Goal: Transaction & Acquisition: Purchase product/service

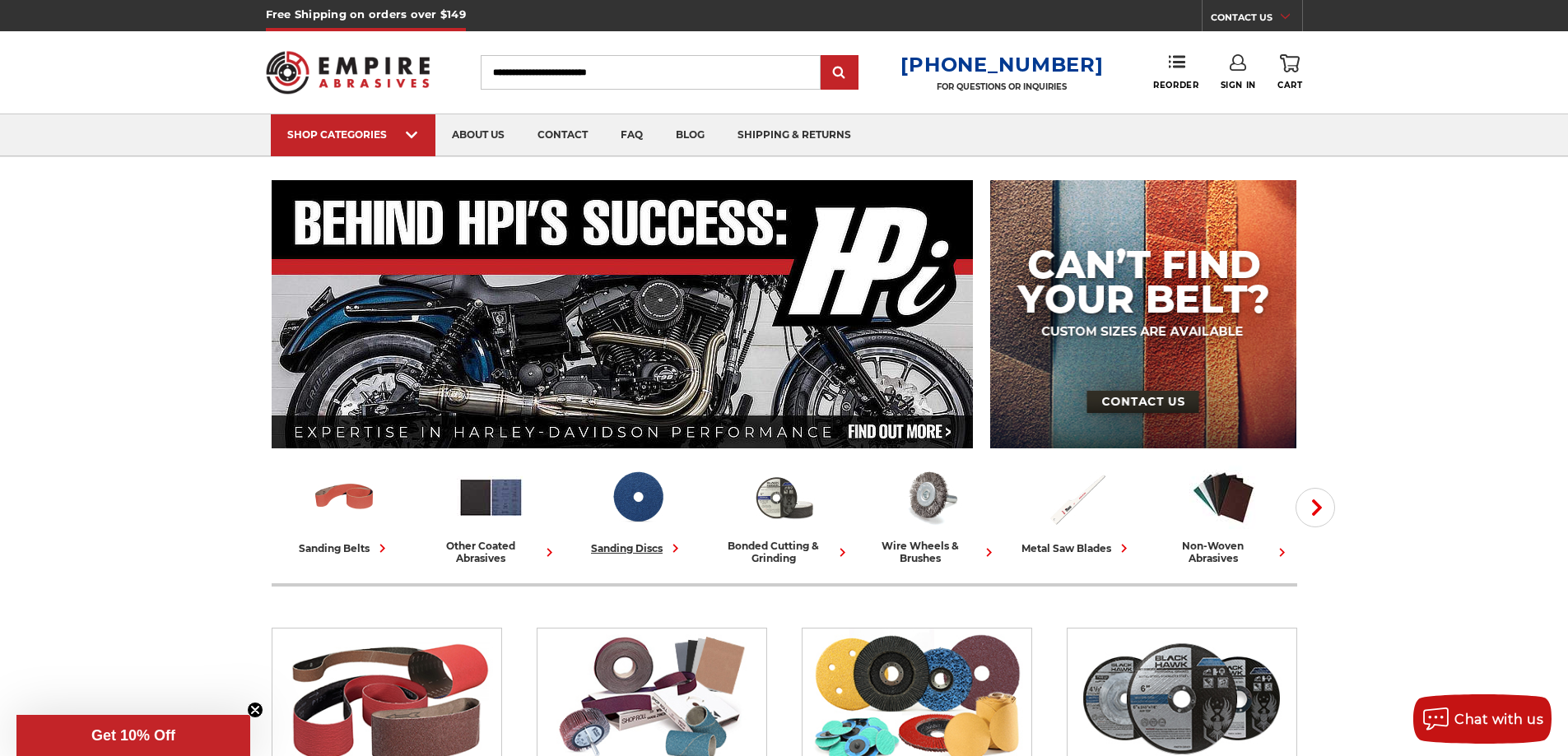
click at [671, 550] on icon at bounding box center [675, 548] width 18 height 18
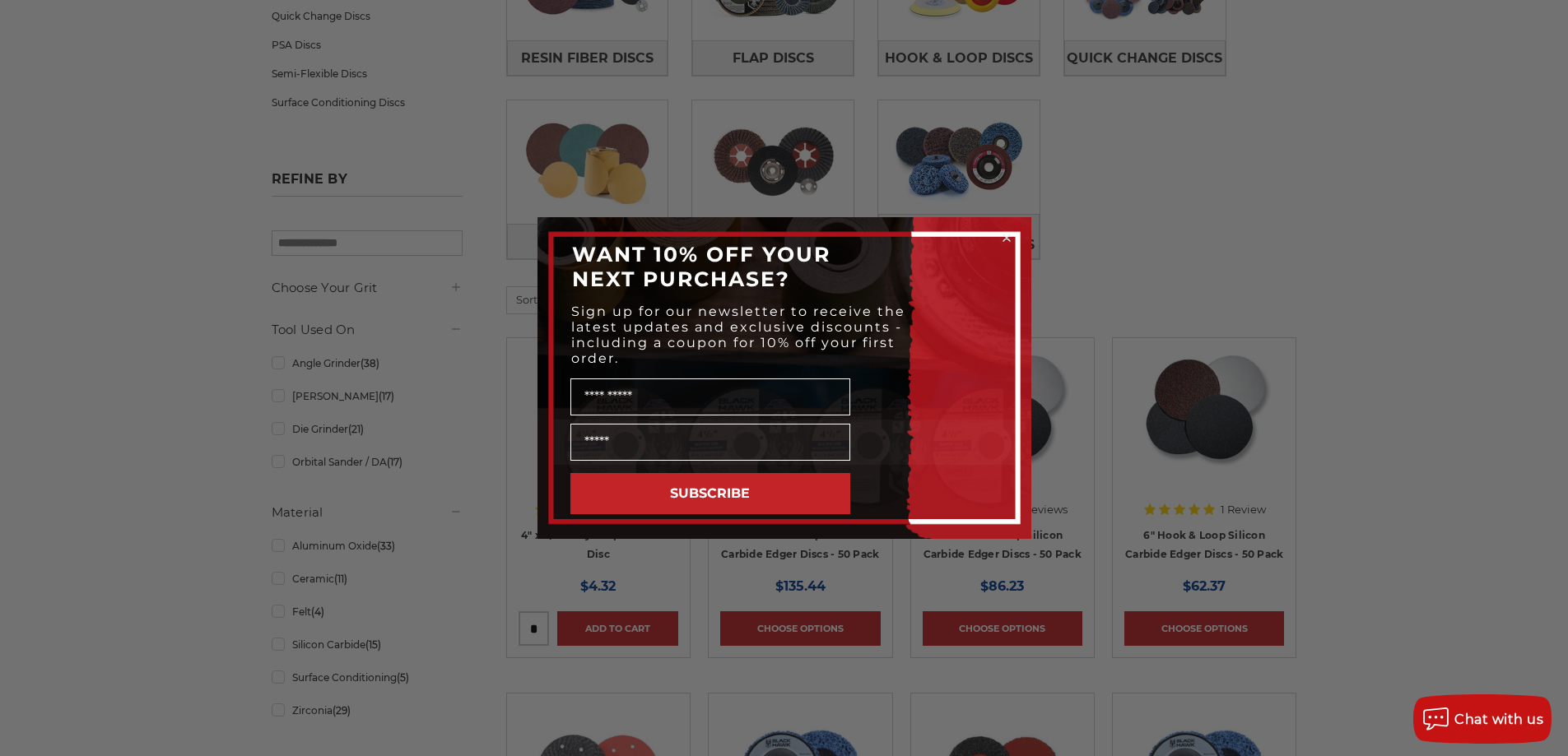
scroll to position [412, 0]
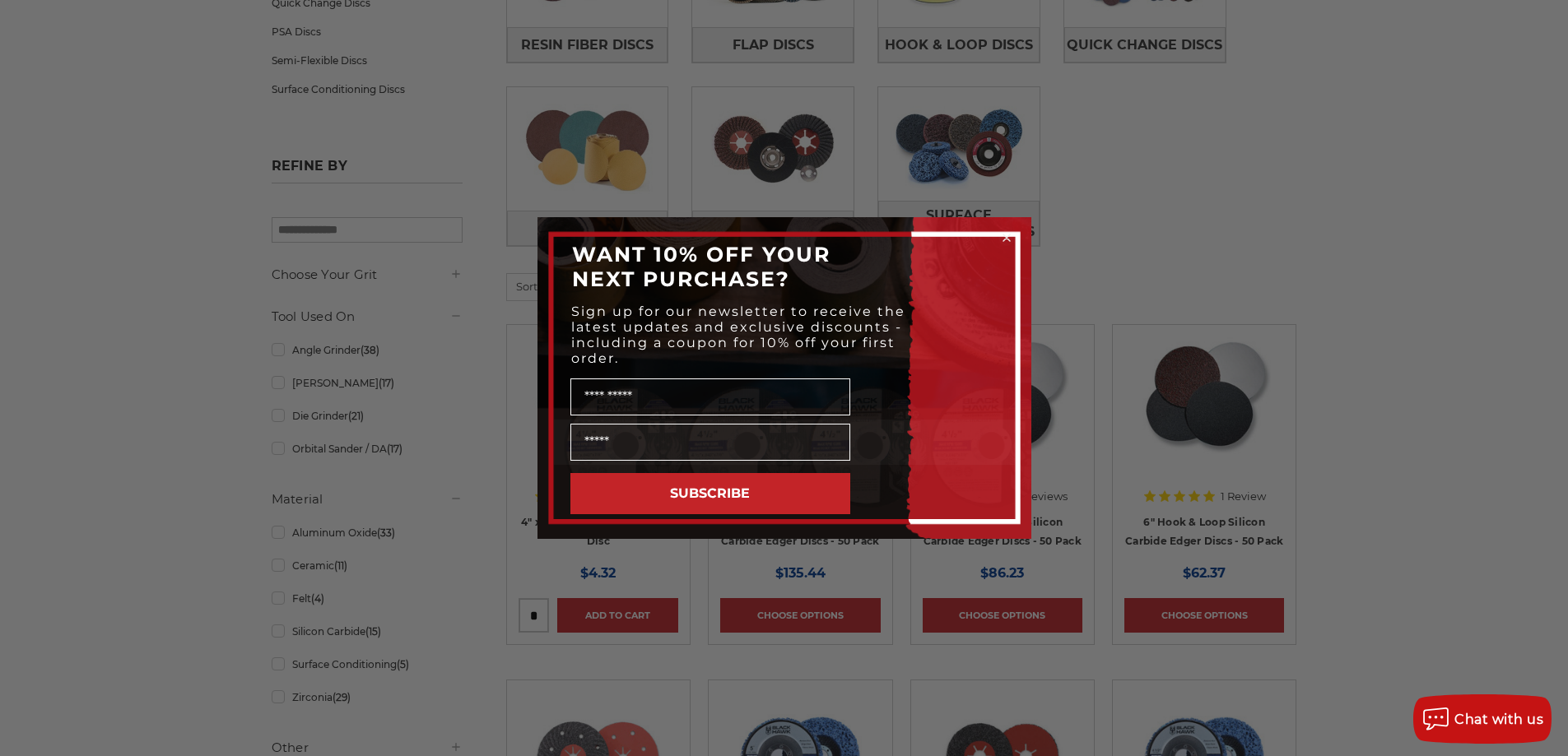
click at [1008, 237] on icon "Close dialog" at bounding box center [1007, 237] width 7 height 7
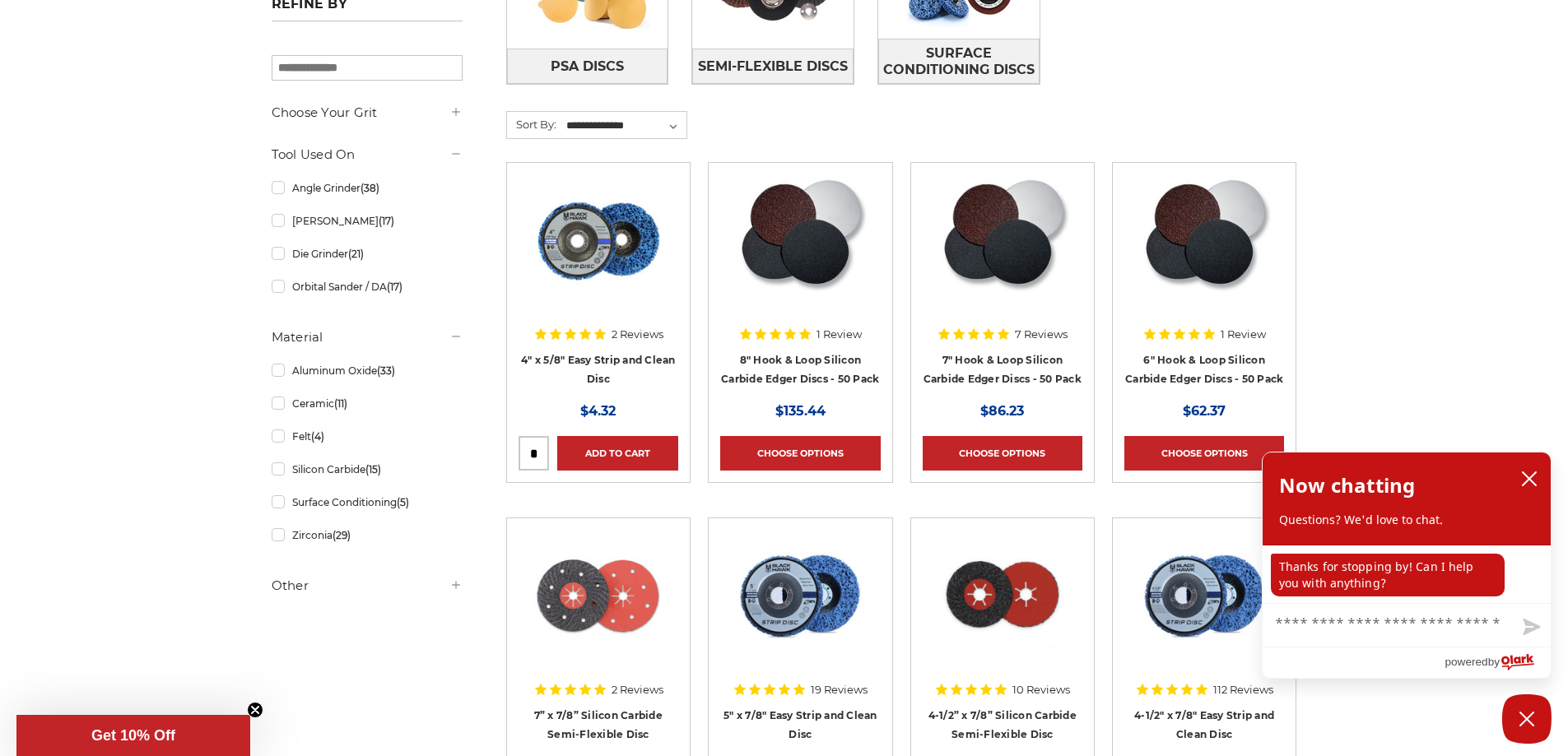
scroll to position [577, 0]
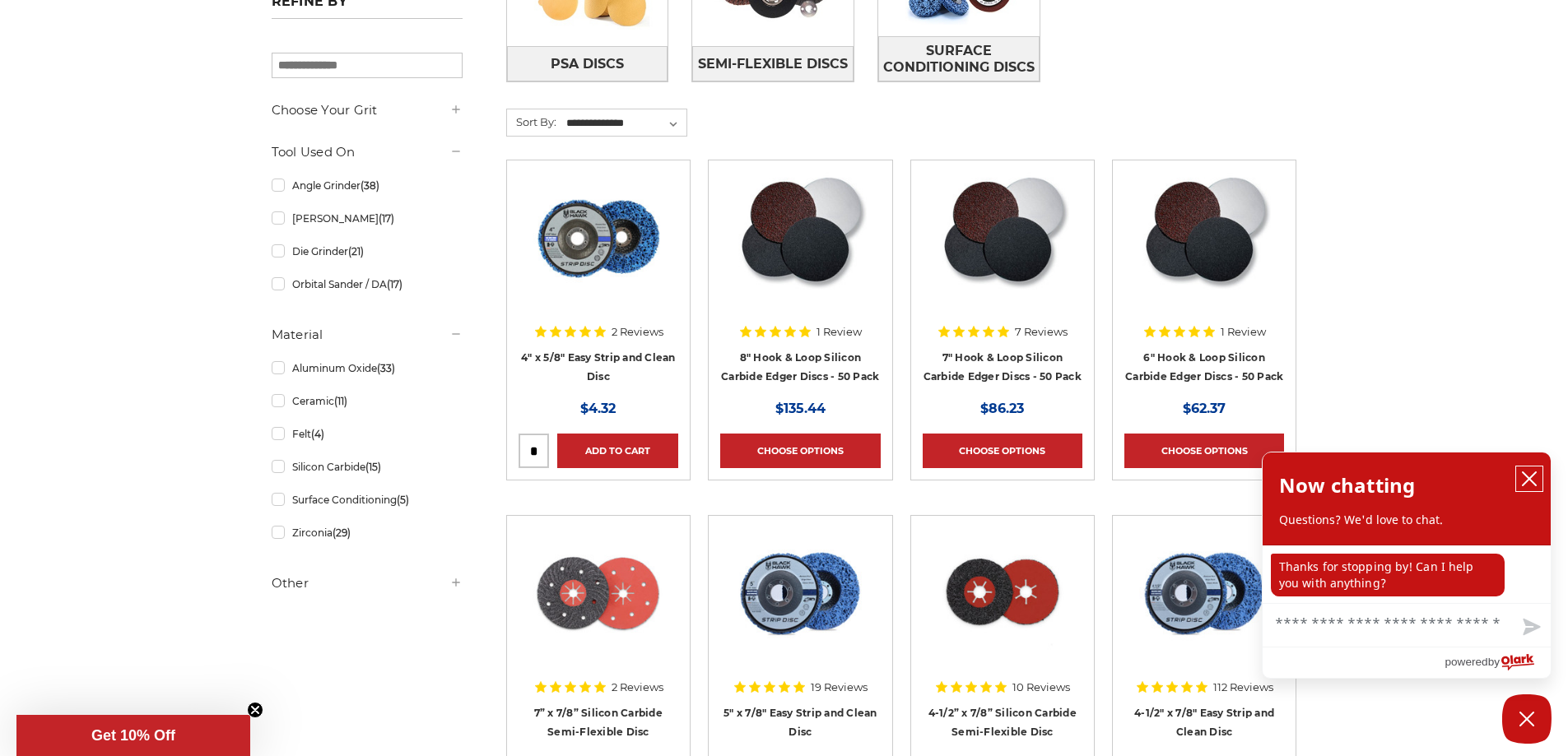
click at [1533, 475] on icon "close chatbox" at bounding box center [1529, 479] width 17 height 17
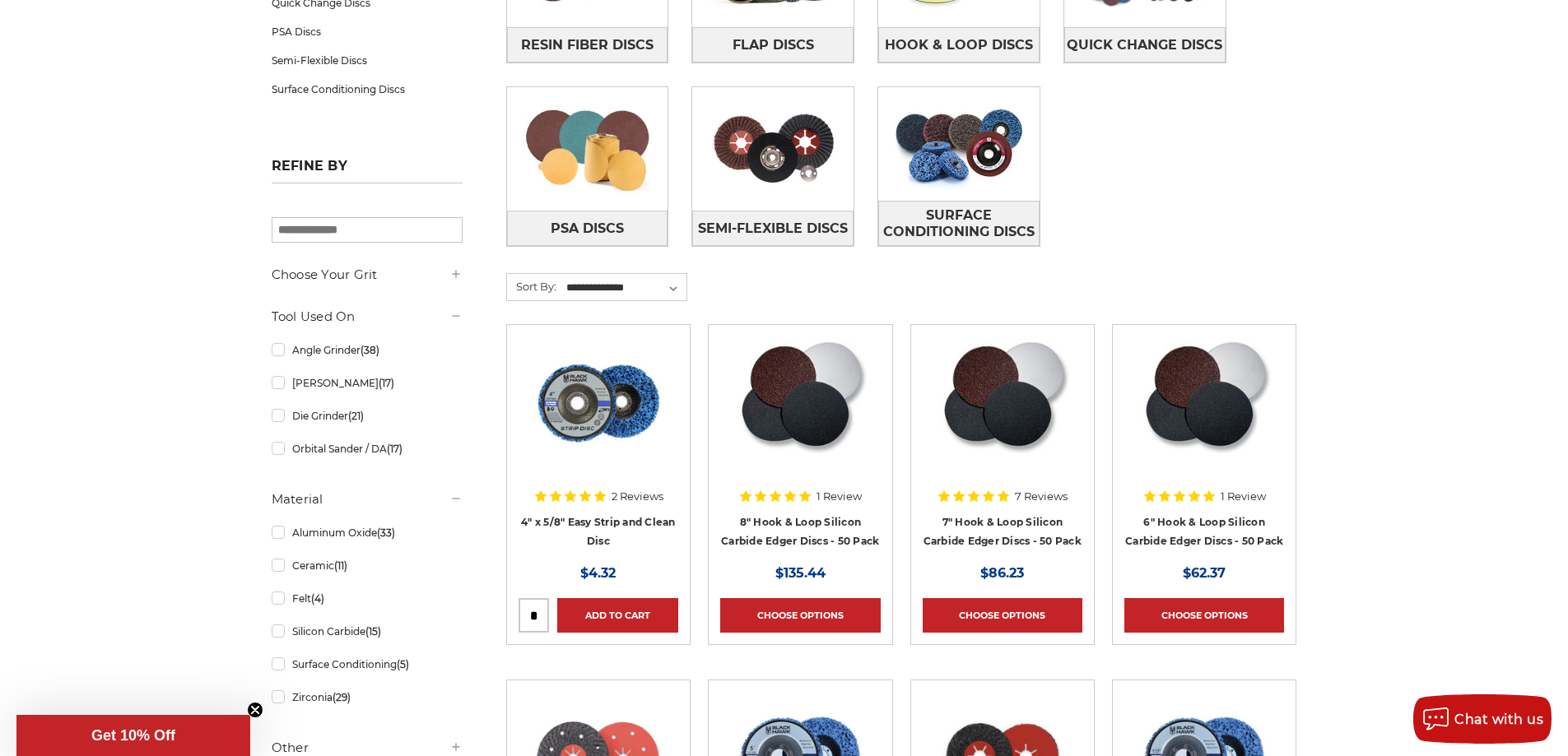
scroll to position [494, 0]
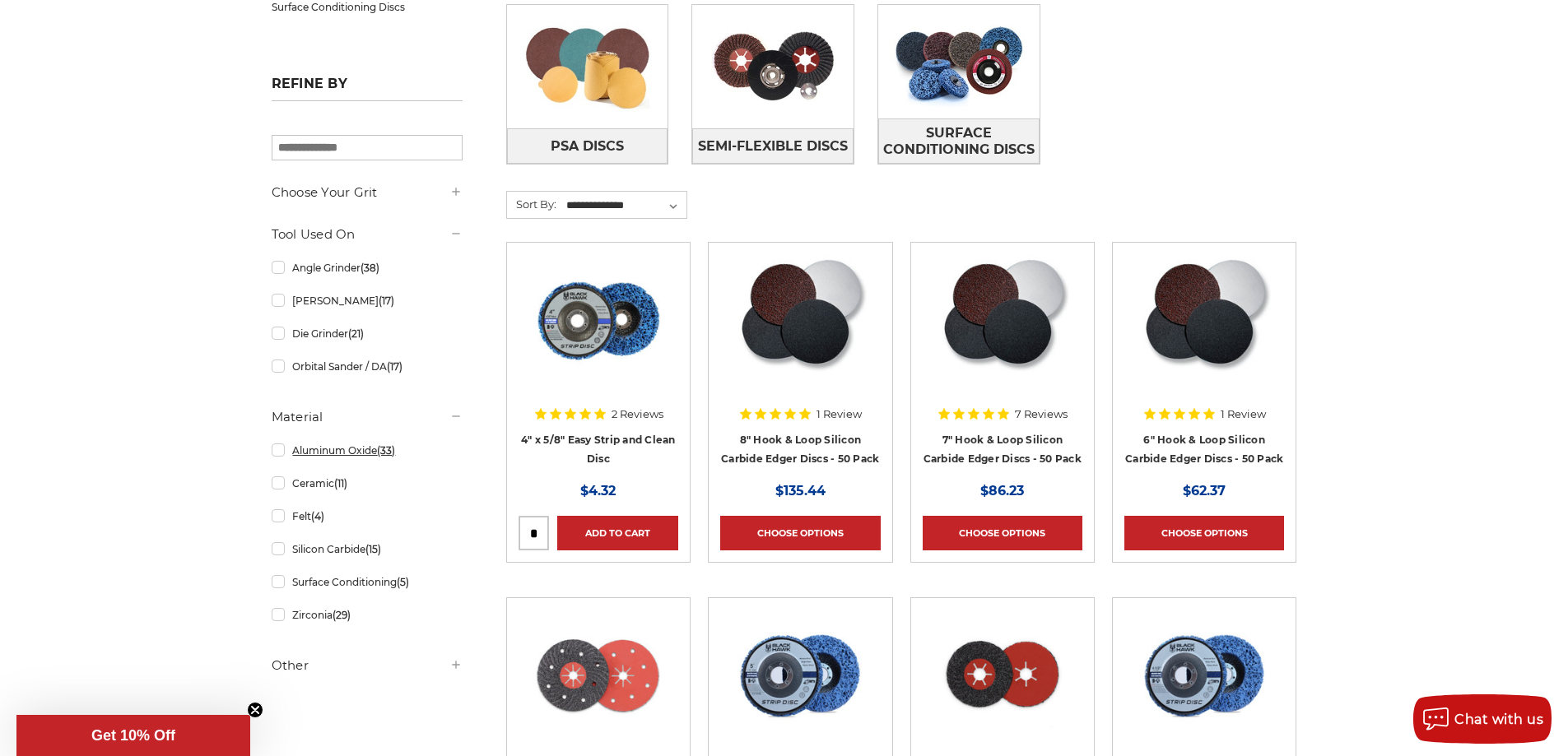
click at [273, 454] on link "Aluminum Oxide (33)" at bounding box center [367, 451] width 191 height 29
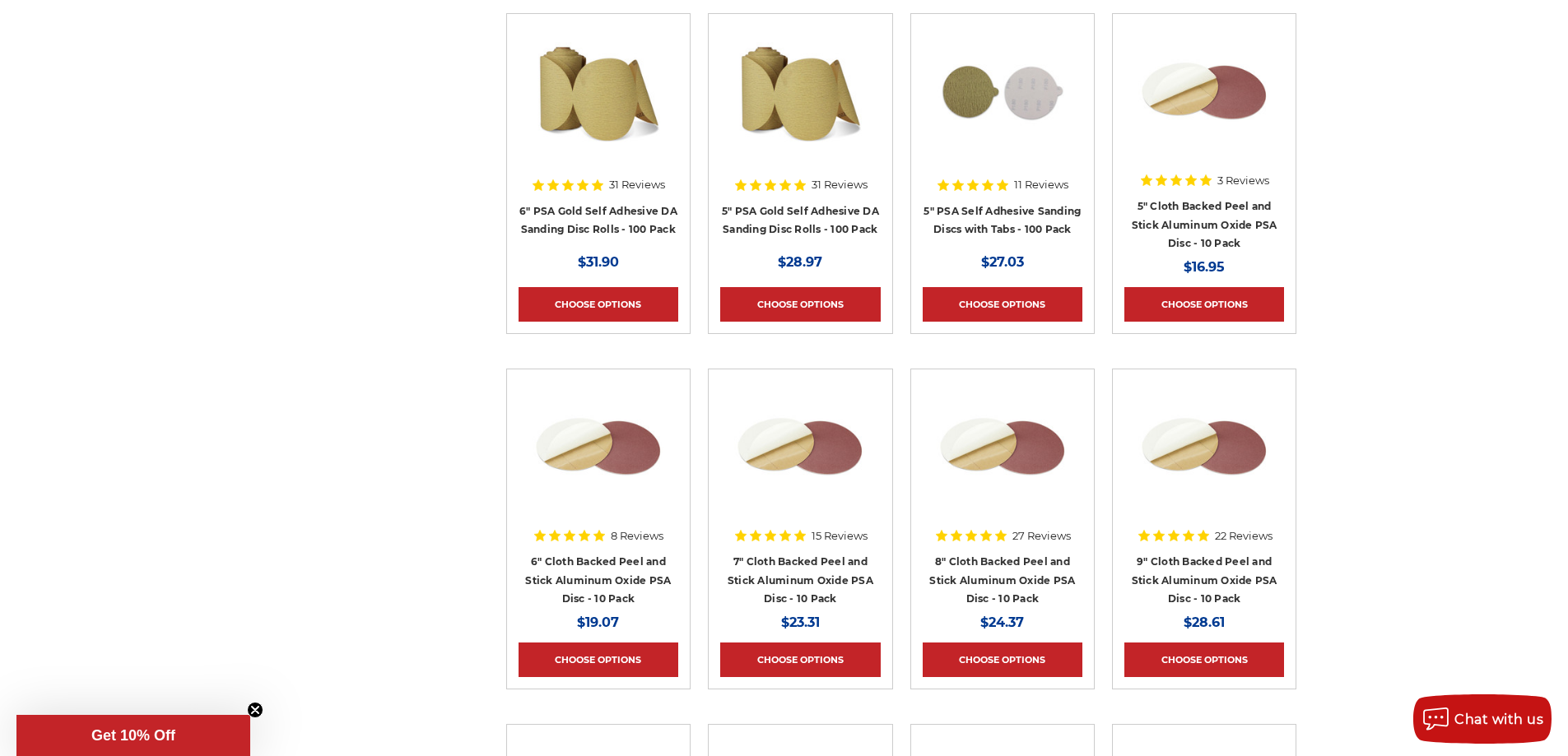
scroll to position [1399, 0]
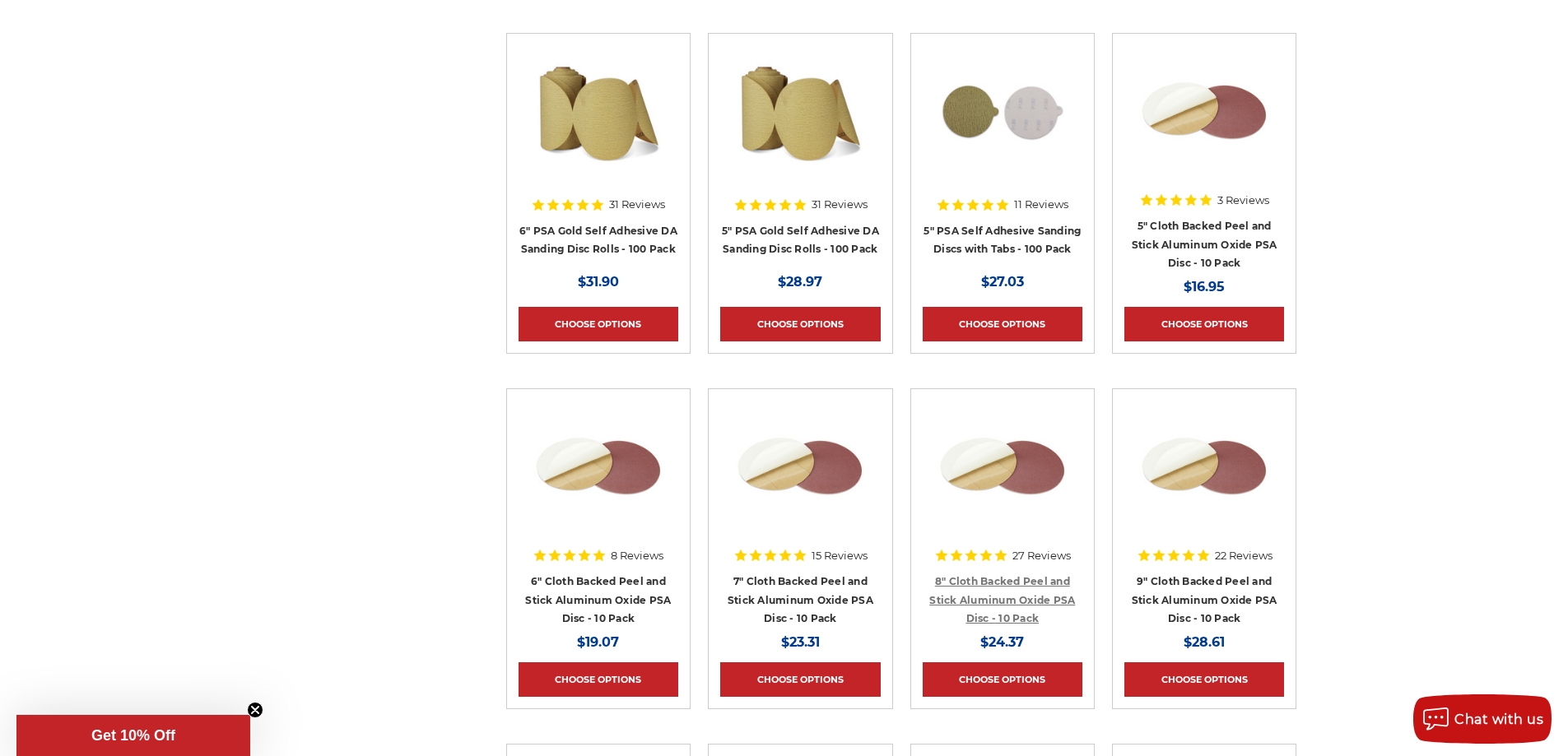
click at [1008, 579] on link "8" Cloth Backed Peel and Stick Aluminum Oxide PSA Disc - 10 Pack" at bounding box center [1002, 600] width 145 height 50
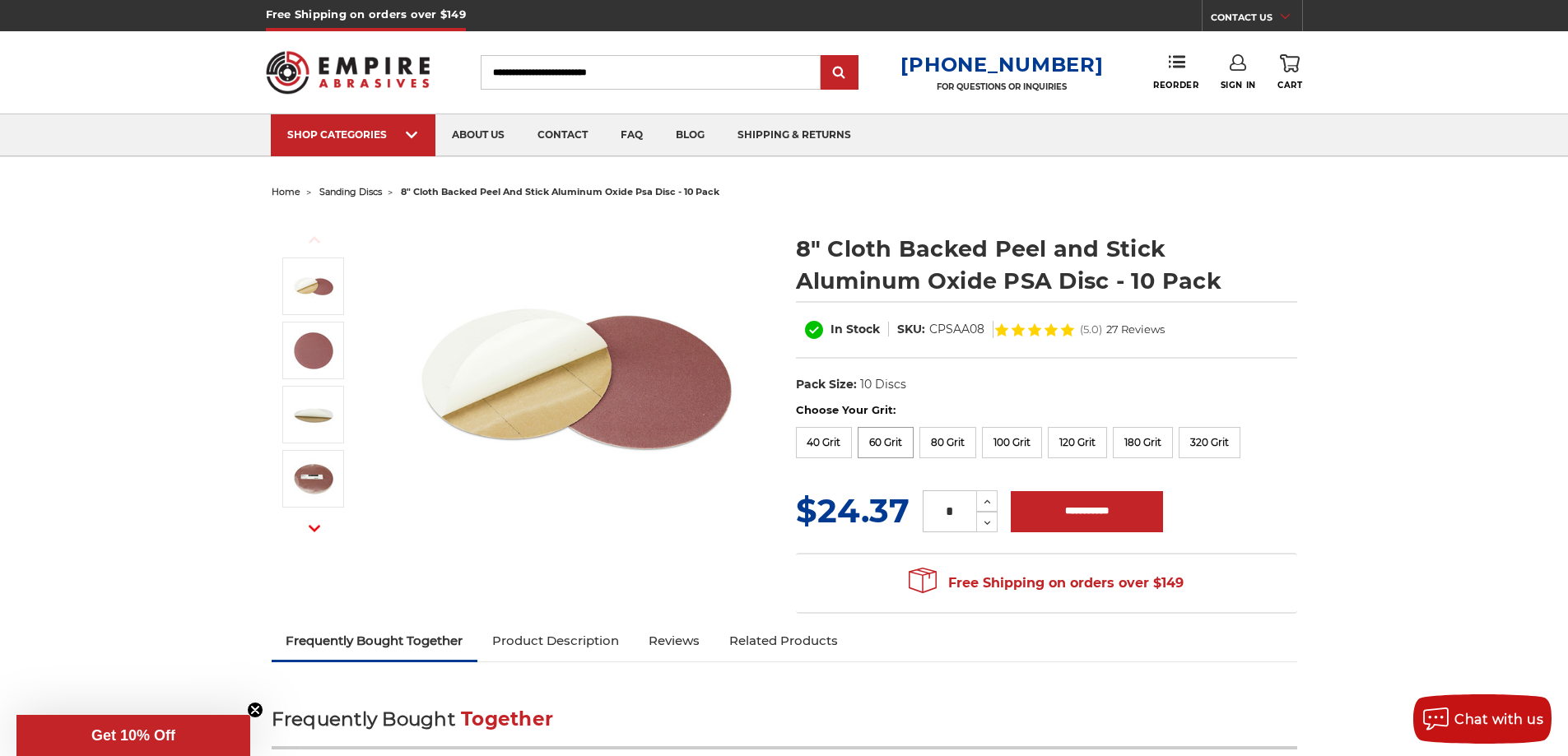
click at [880, 444] on label "60 Grit" at bounding box center [885, 443] width 56 height 31
